Goal: Transaction & Acquisition: Purchase product/service

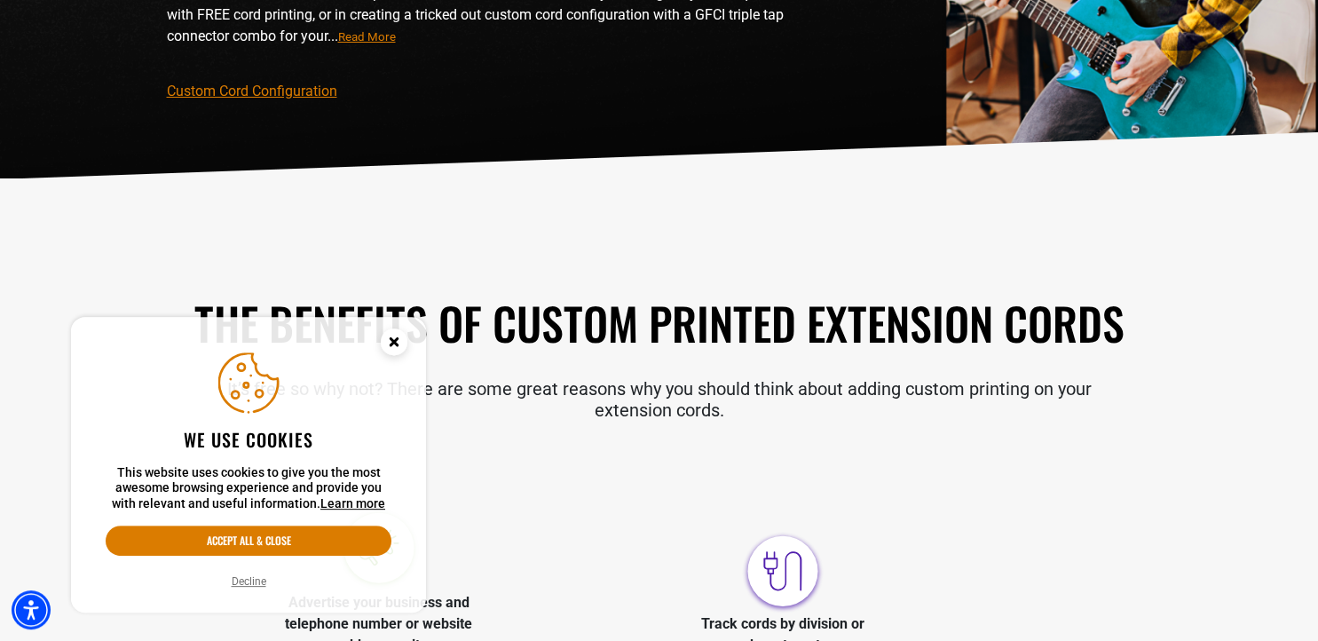
scroll to position [288, 0]
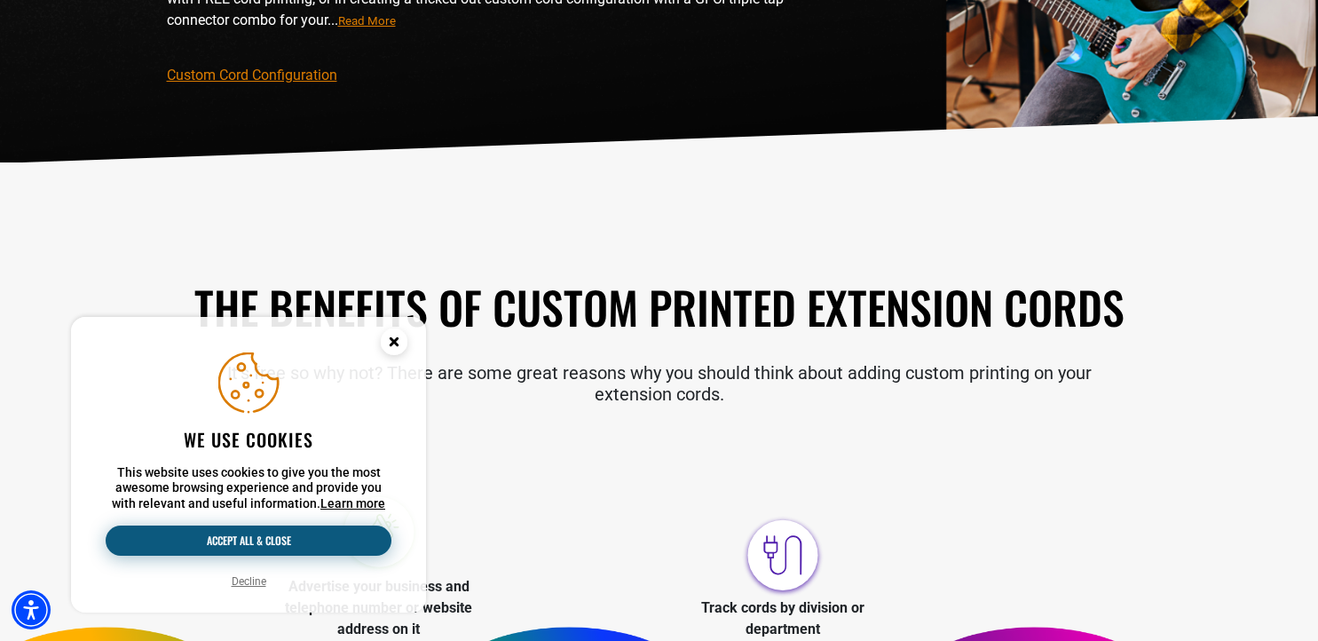
drag, startPoint x: 224, startPoint y: 538, endPoint x: 237, endPoint y: 535, distance: 13.6
click at [224, 538] on button "Accept all & close" at bounding box center [249, 540] width 286 height 30
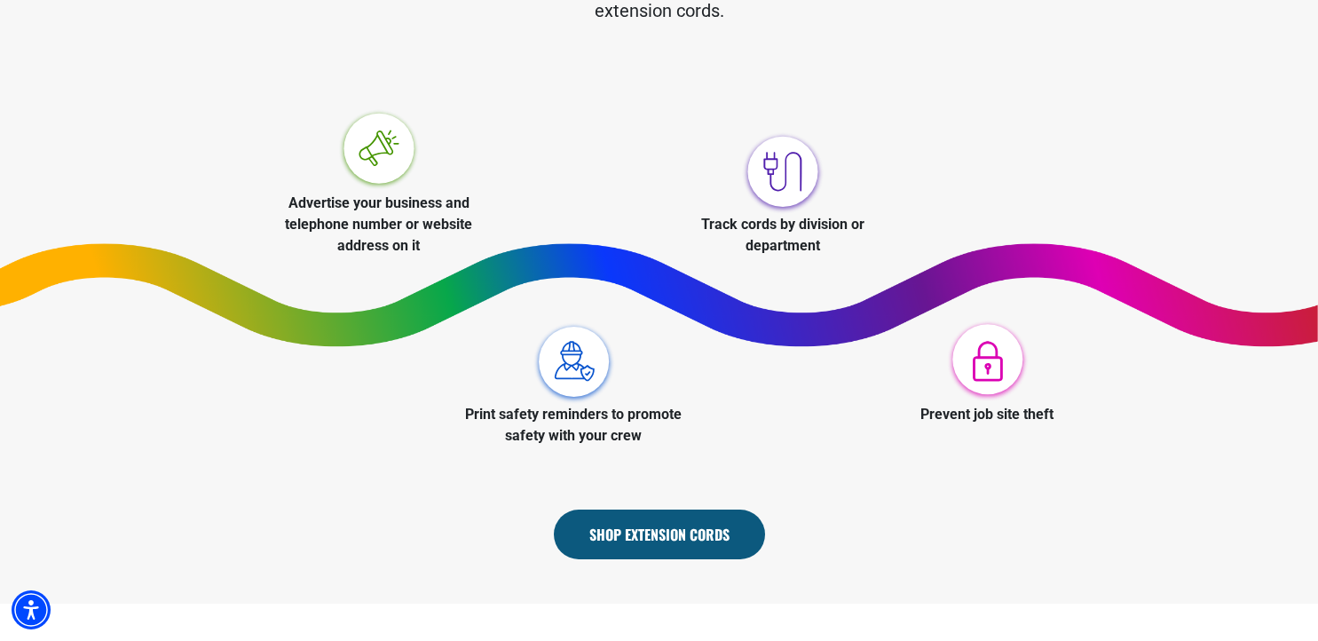
scroll to position [767, 0]
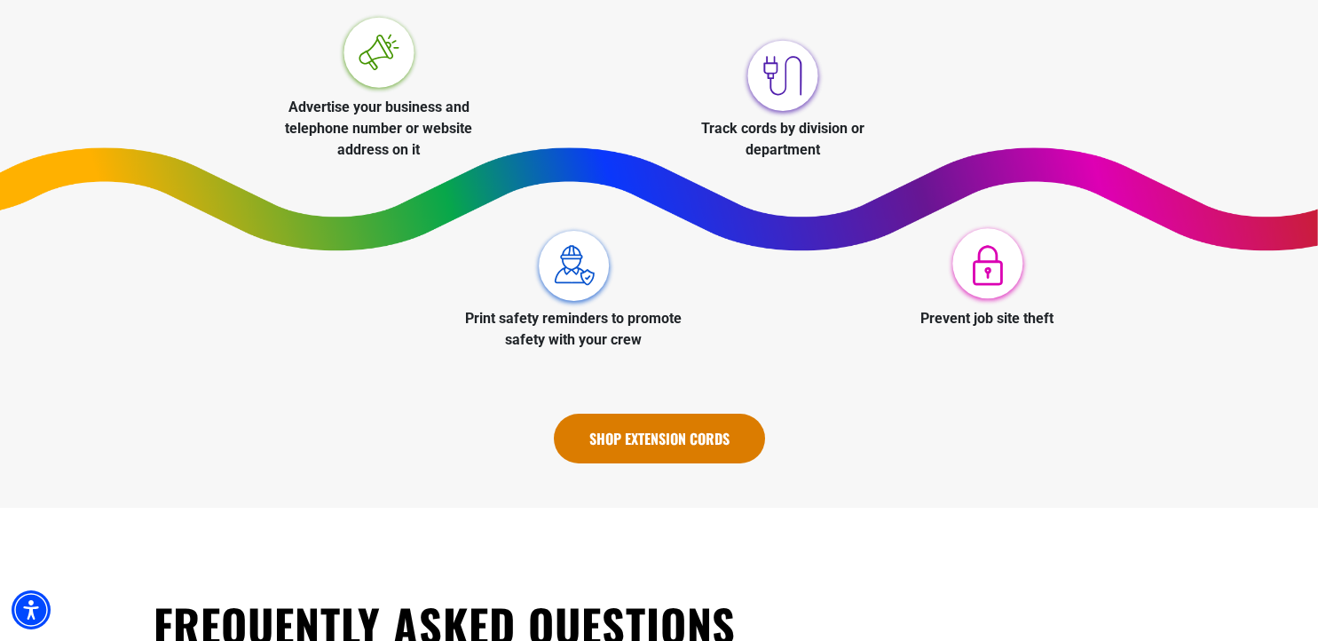
click at [656, 437] on link "Shop Extension Cords" at bounding box center [659, 439] width 211 height 50
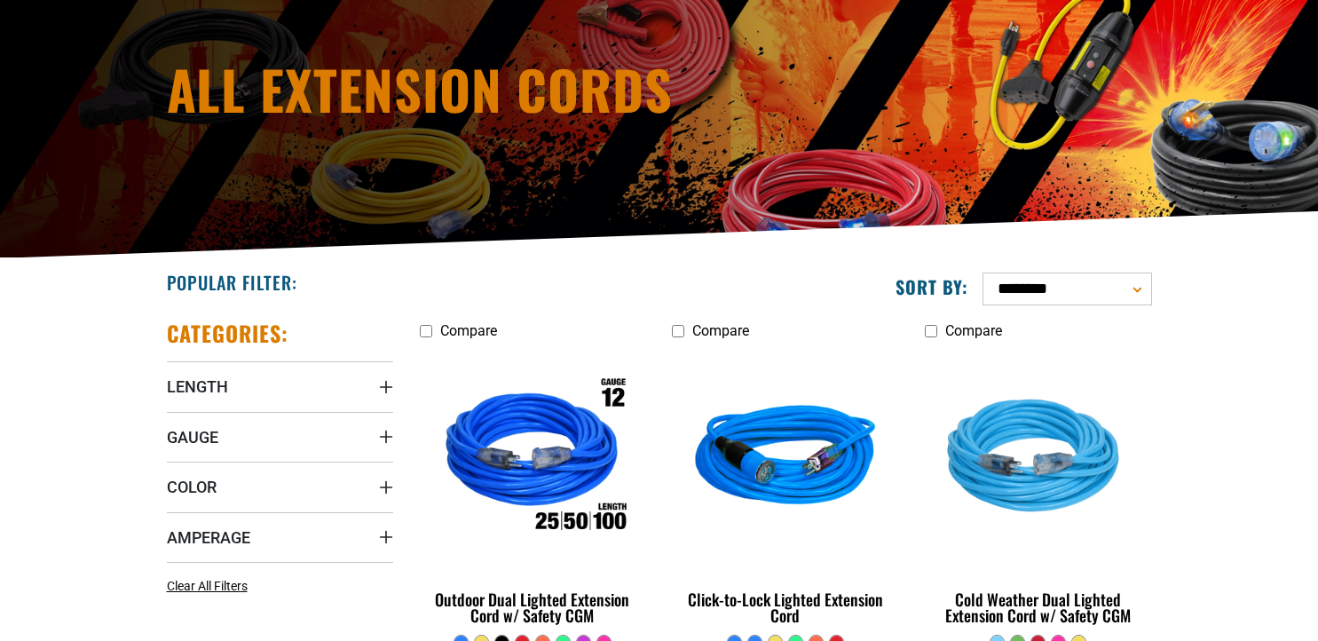
scroll to position [383, 0]
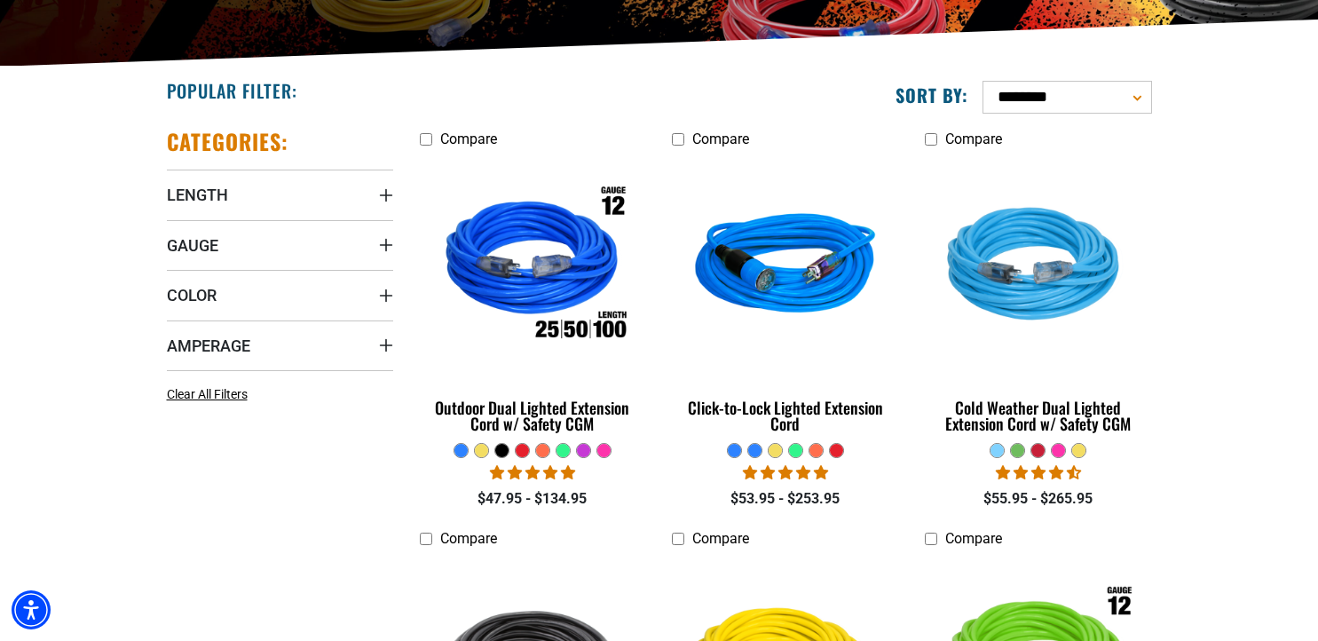
click at [521, 453] on div at bounding box center [522, 450] width 13 height 13
click at [540, 450] on div at bounding box center [542, 450] width 13 height 13
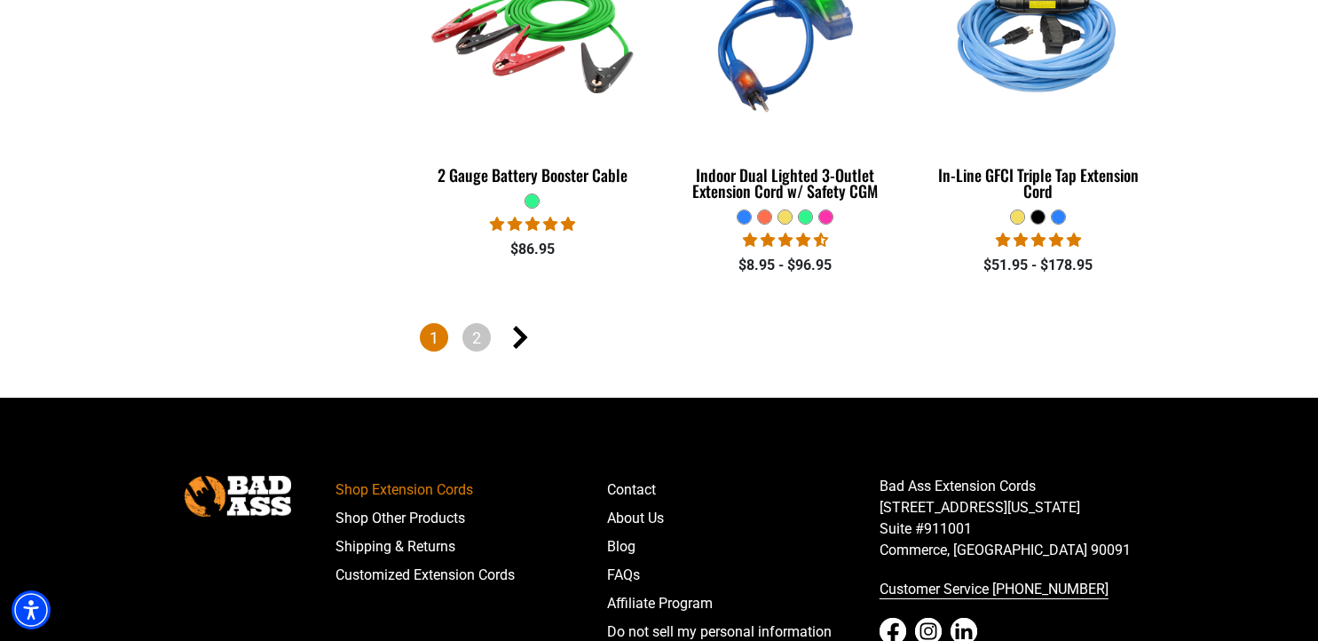
scroll to position [4313, 0]
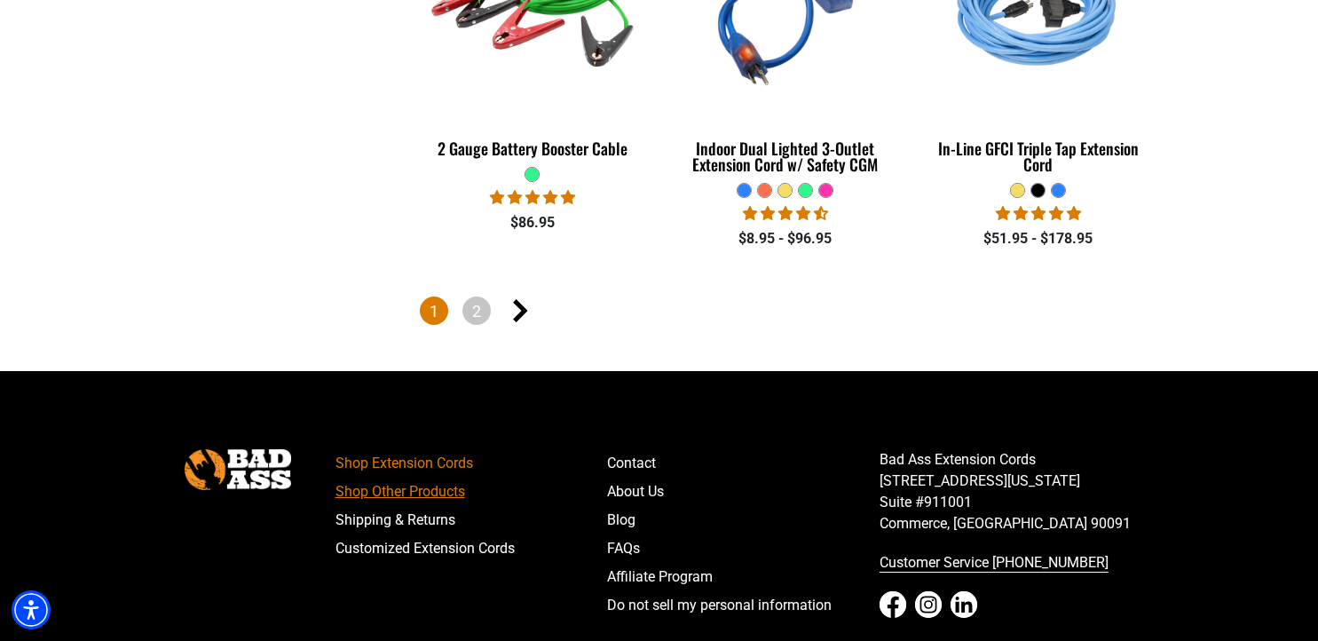
click at [366, 485] on link "Shop Other Products" at bounding box center [471, 491] width 272 height 28
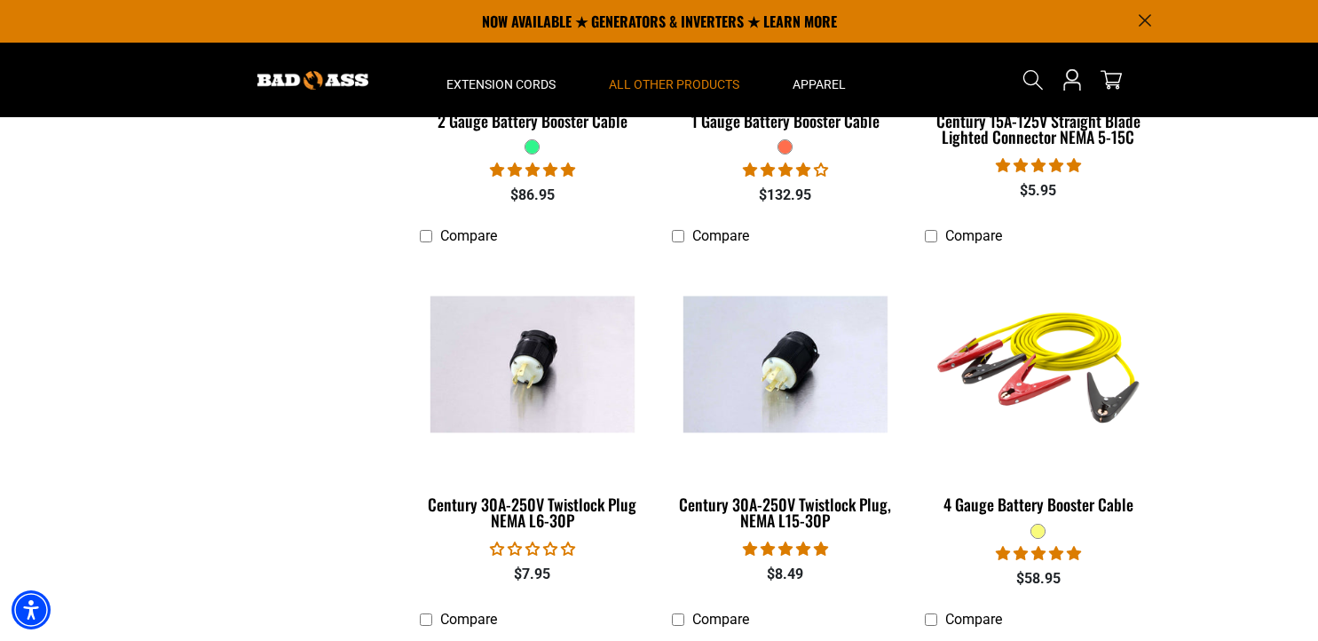
scroll to position [288, 0]
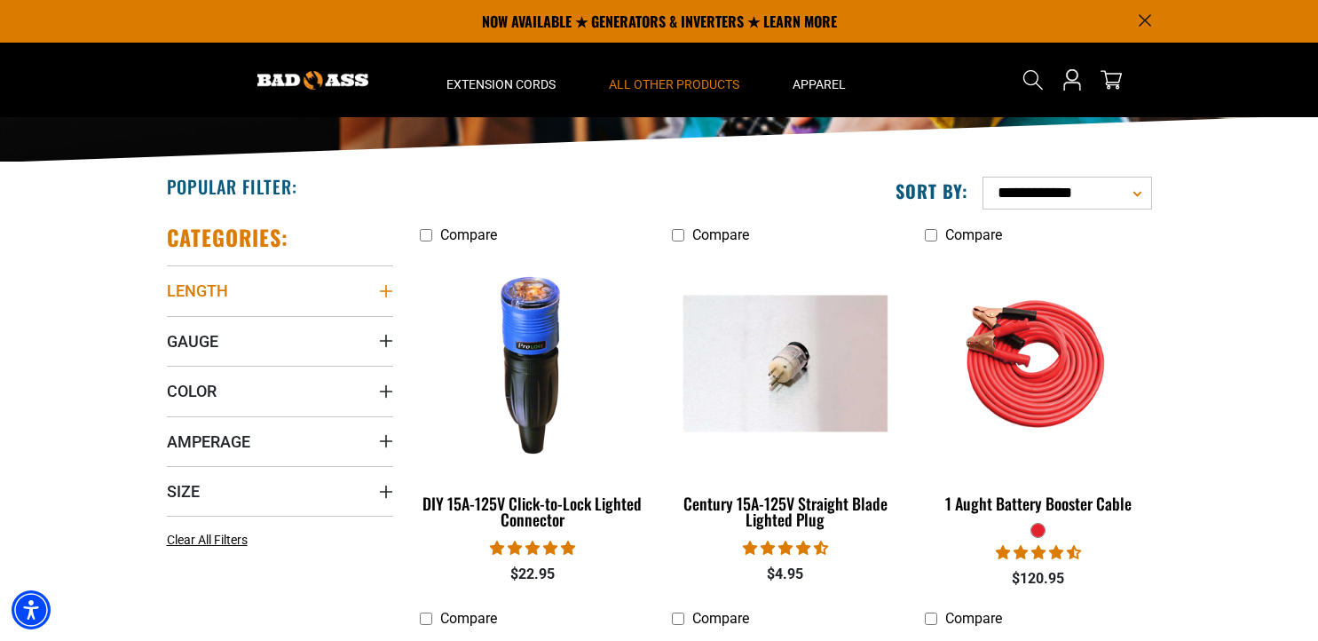
click at [382, 293] on icon "Length" at bounding box center [386, 291] width 14 height 14
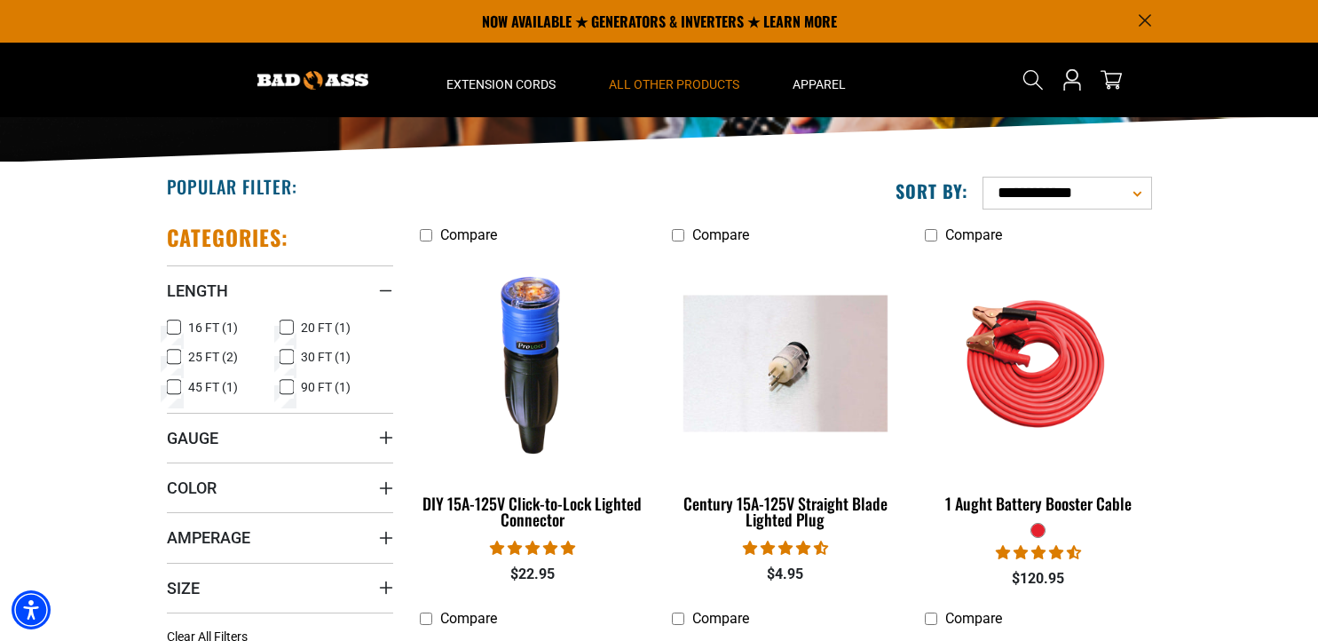
click at [179, 358] on icon at bounding box center [174, 356] width 14 height 23
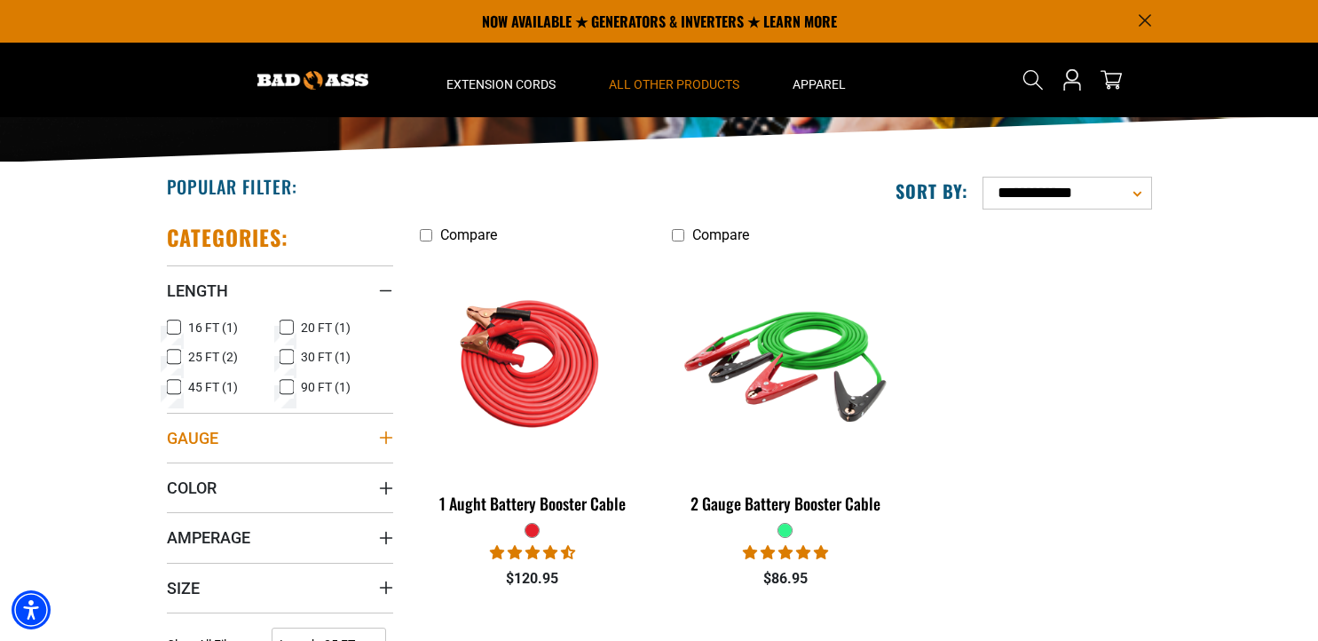
click at [383, 437] on icon "Gauge" at bounding box center [385, 437] width 12 height 12
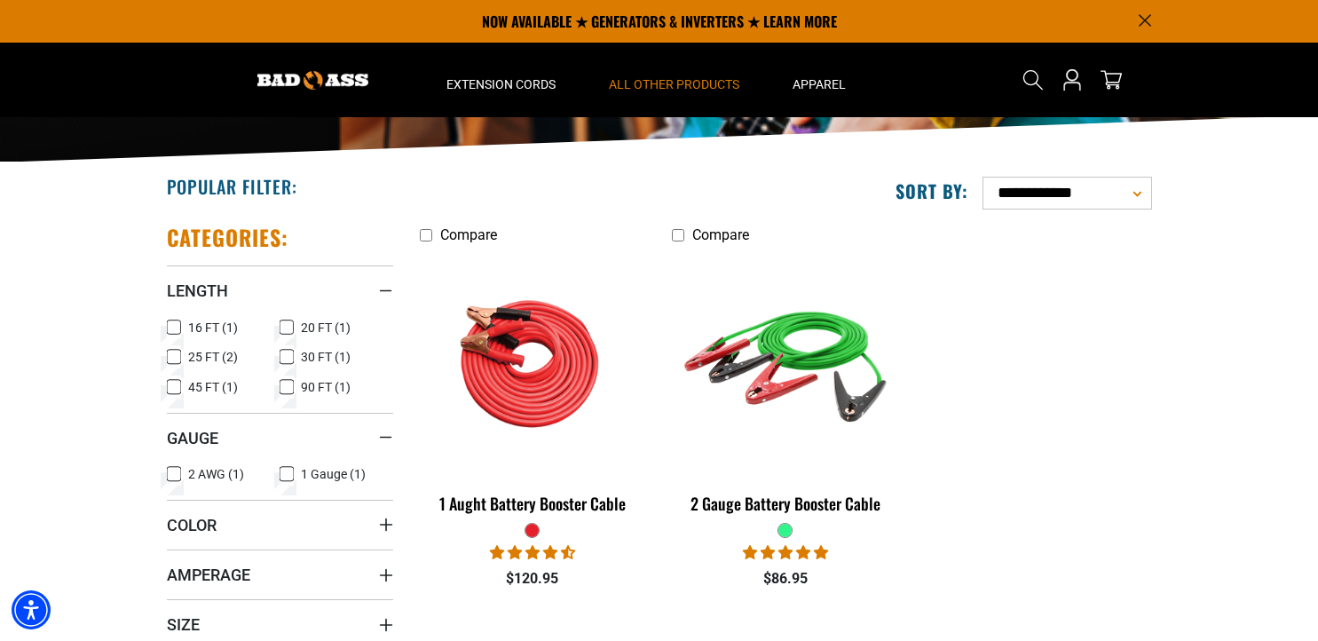
click at [173, 475] on icon at bounding box center [174, 473] width 14 height 23
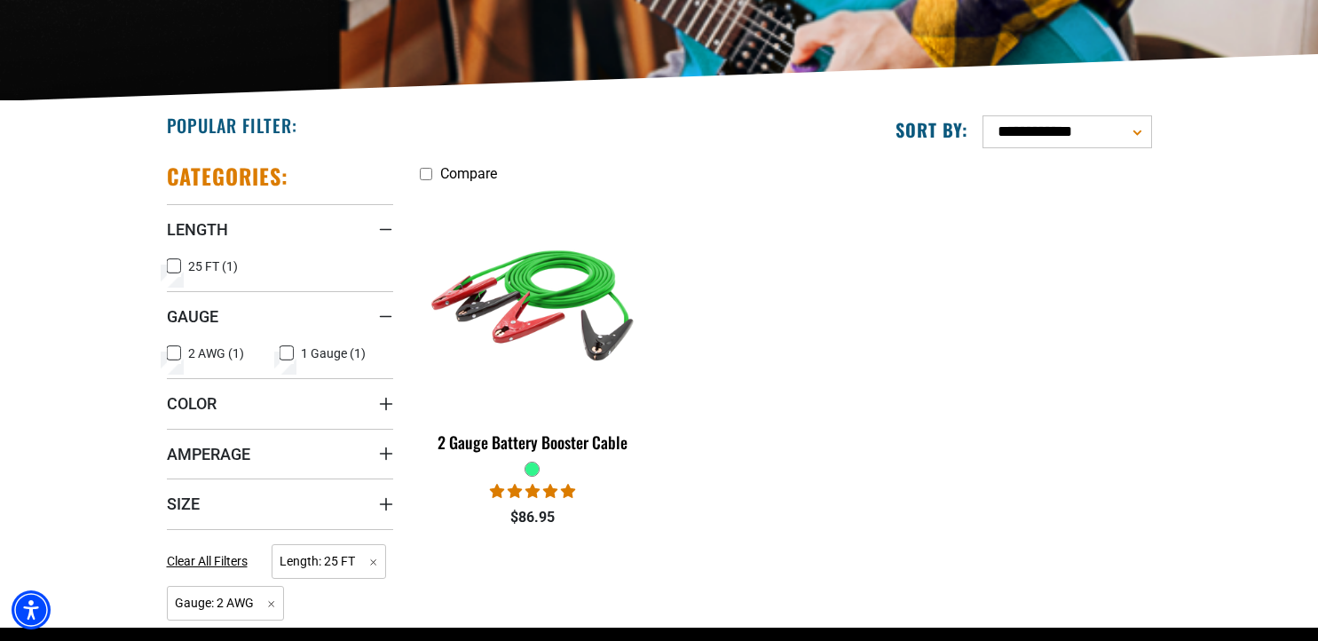
scroll to position [383, 0]
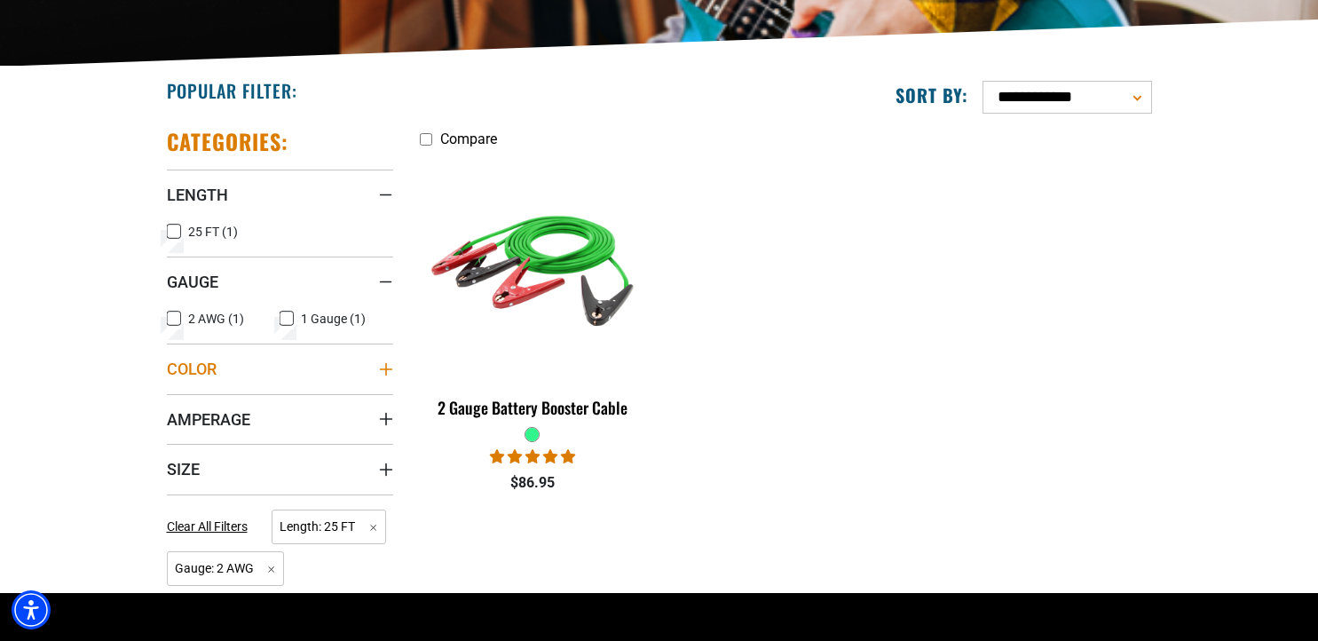
click at [382, 370] on icon "Color" at bounding box center [386, 369] width 14 height 14
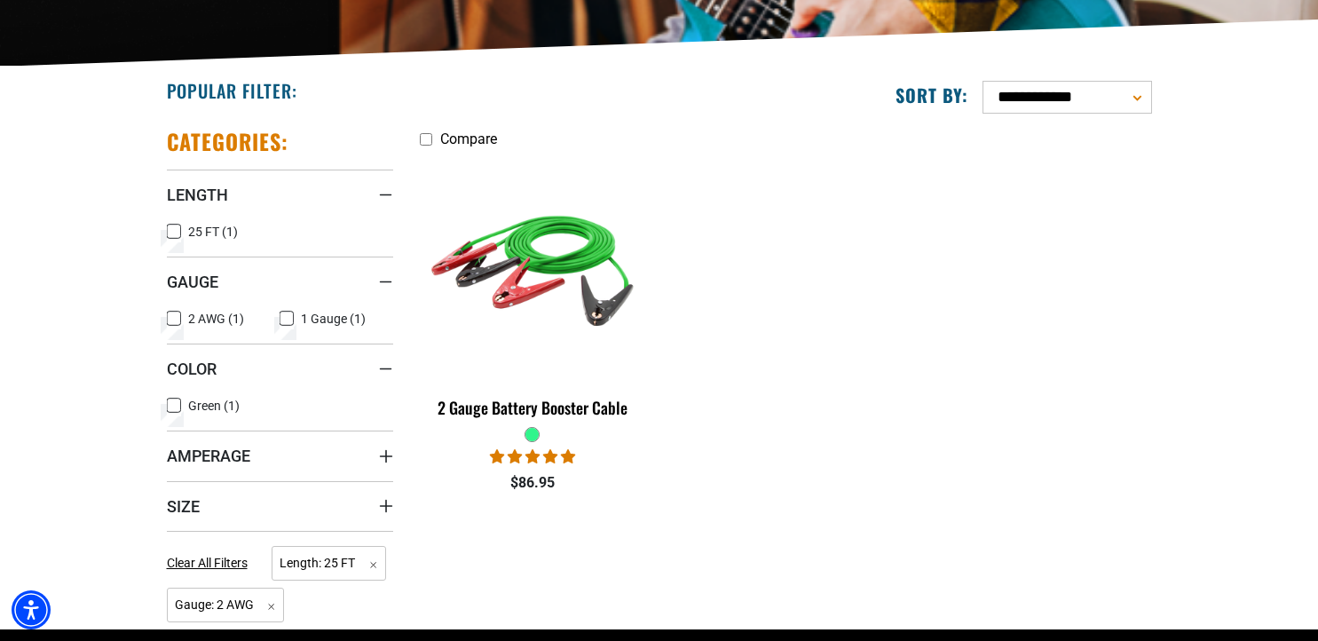
click at [172, 404] on icon at bounding box center [174, 405] width 14 height 23
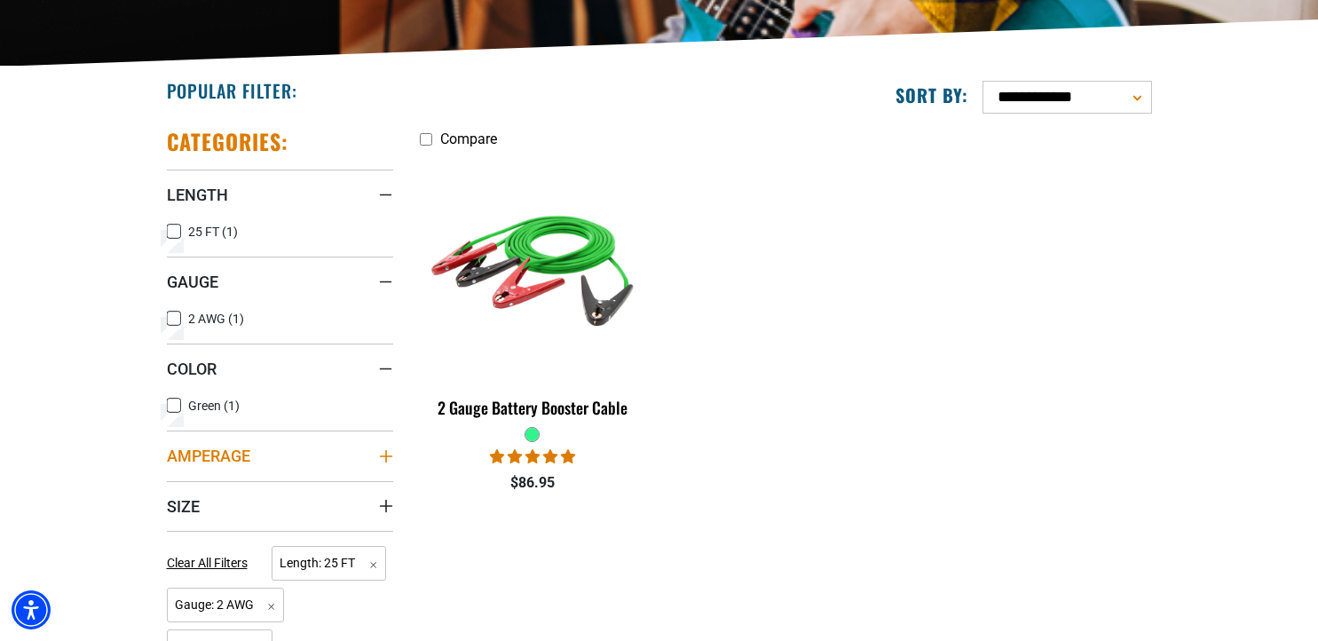
scroll to position [479, 0]
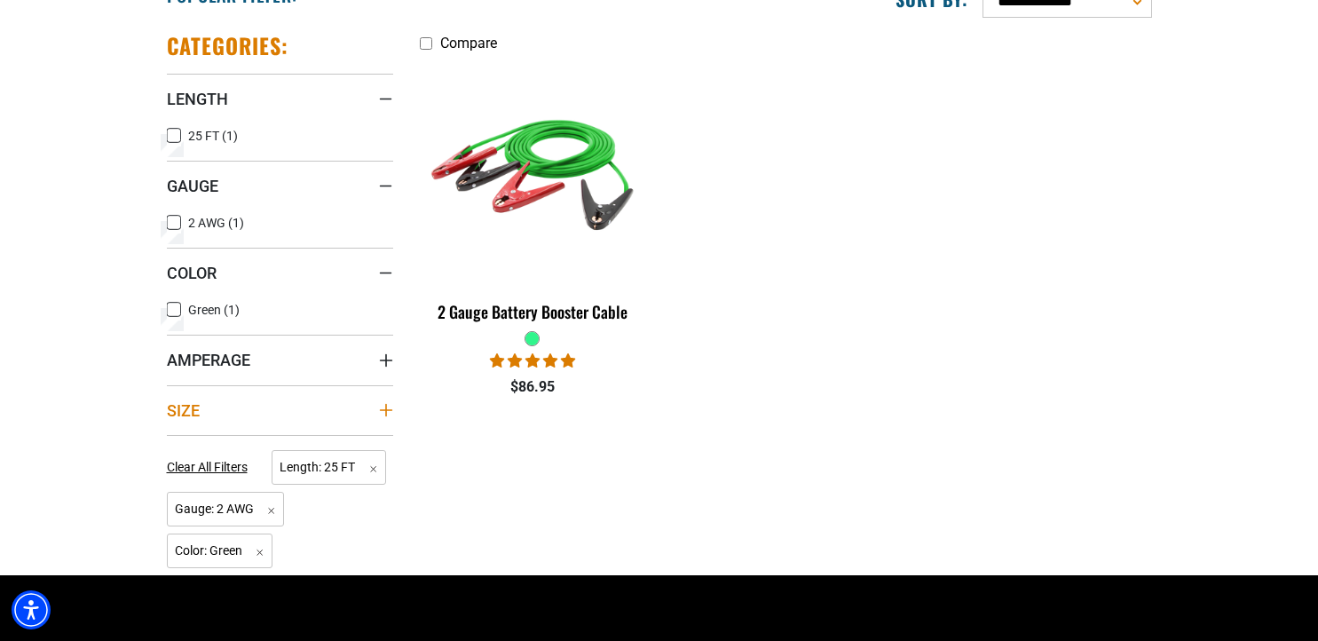
click at [383, 411] on icon "Size" at bounding box center [386, 410] width 14 height 14
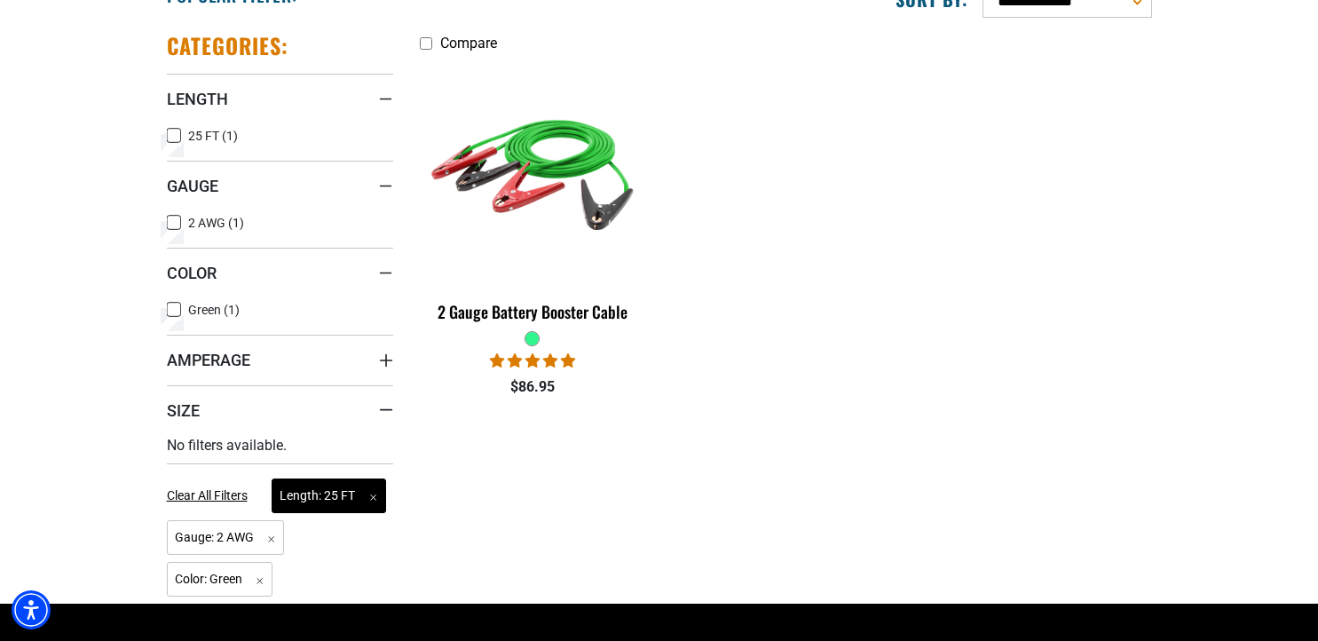
click at [322, 486] on span "Length: 25 FT Remove filter" at bounding box center [329, 495] width 114 height 35
